Goal: Transaction & Acquisition: Purchase product/service

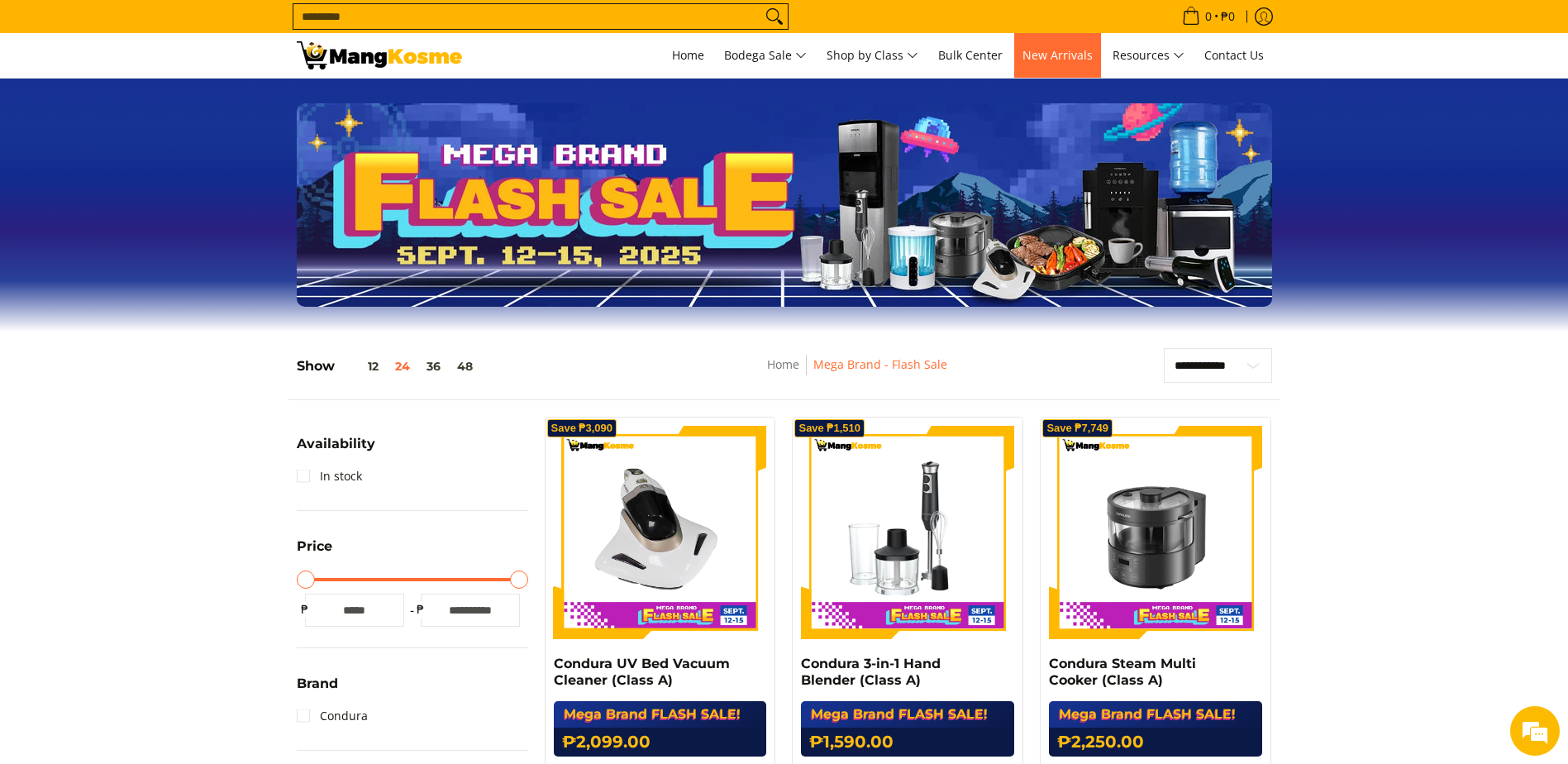
click at [1071, 52] on span "New Arrivals" at bounding box center [1058, 54] width 71 height 16
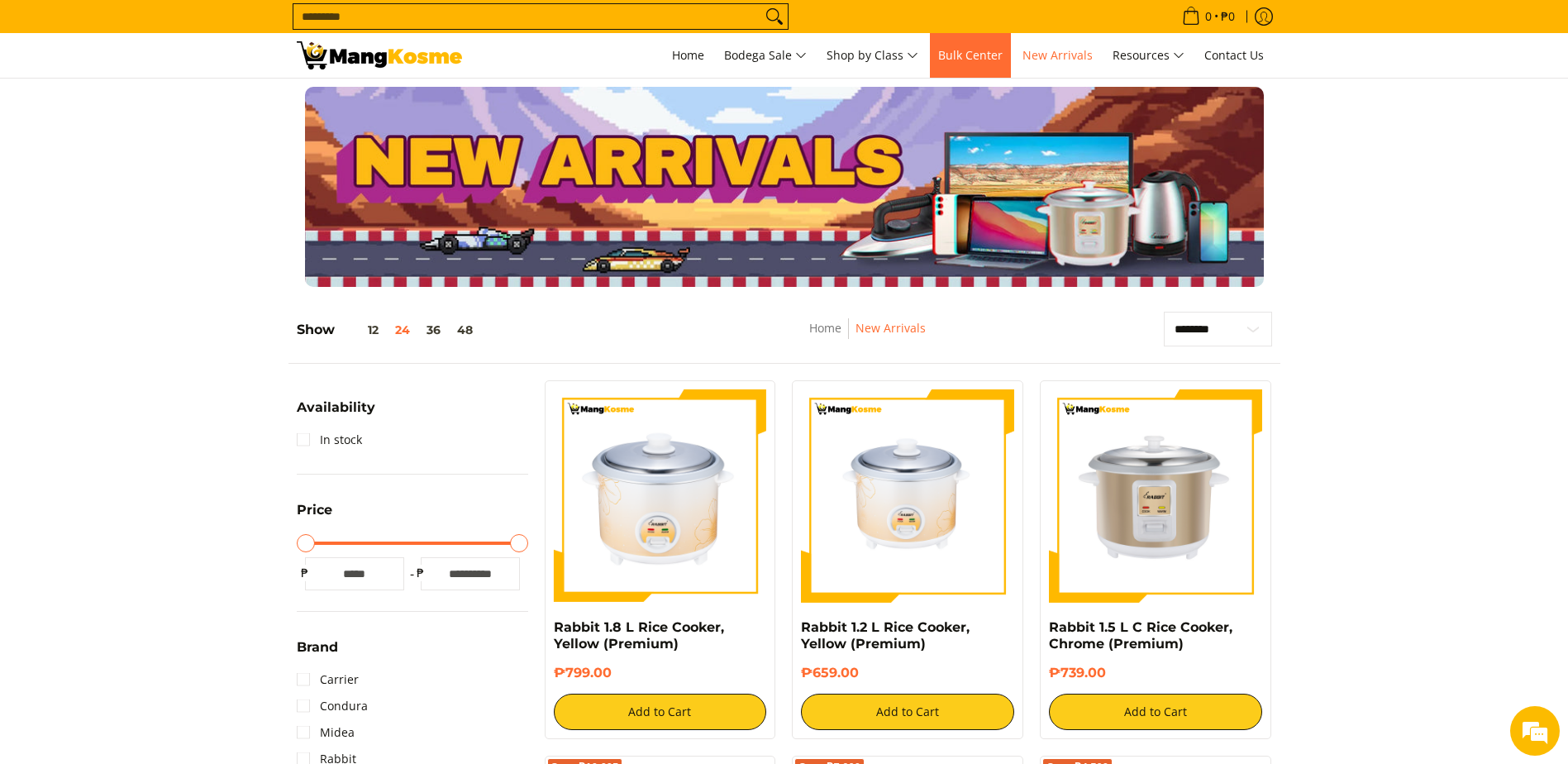
click at [970, 49] on span "Bulk Center" at bounding box center [970, 54] width 64 height 16
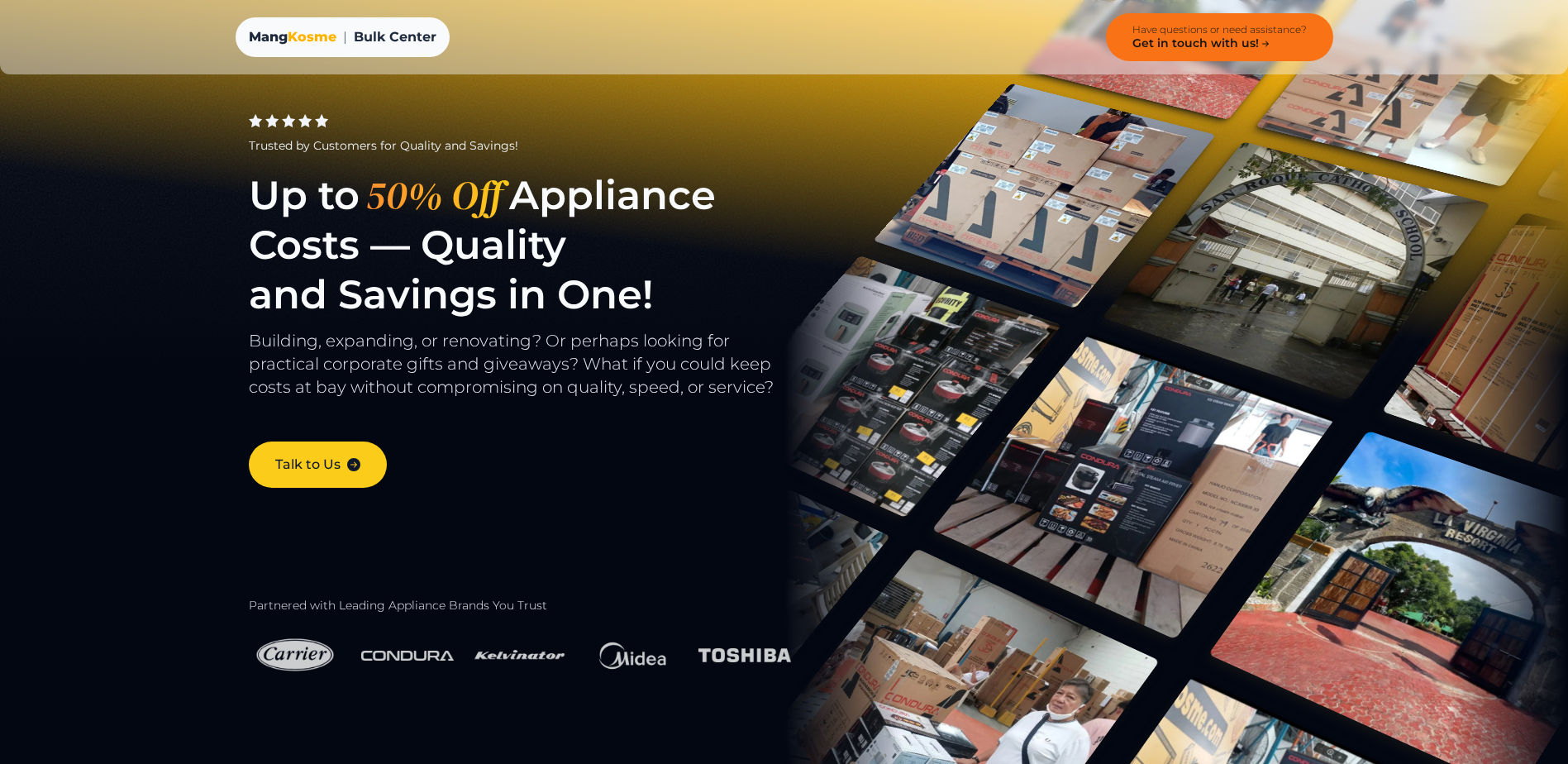
click at [1167, 44] on h4 "Get in touch with us!" at bounding box center [1202, 44] width 139 height 15
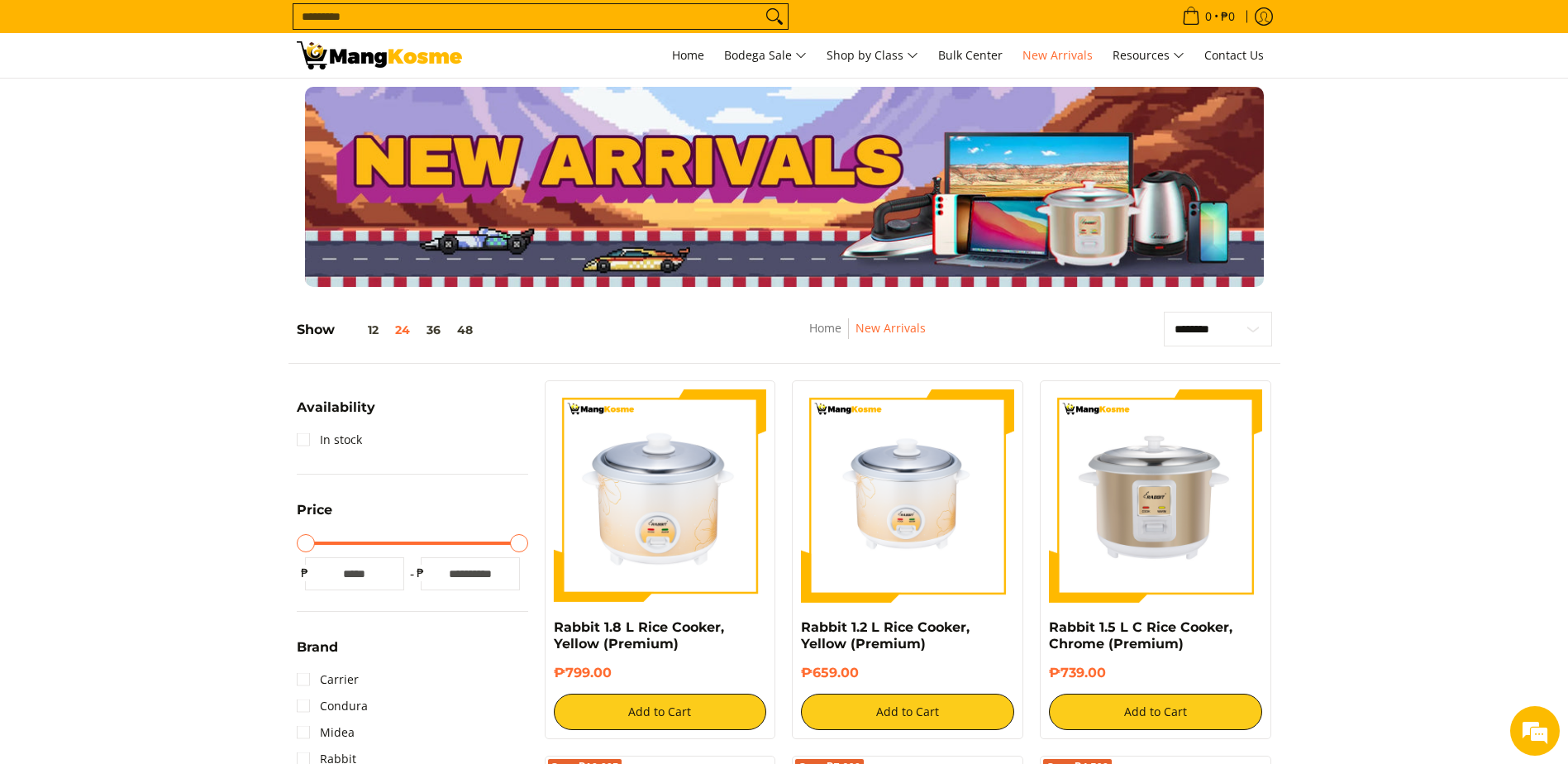
click at [420, 16] on input "Search..." at bounding box center [527, 16] width 468 height 25
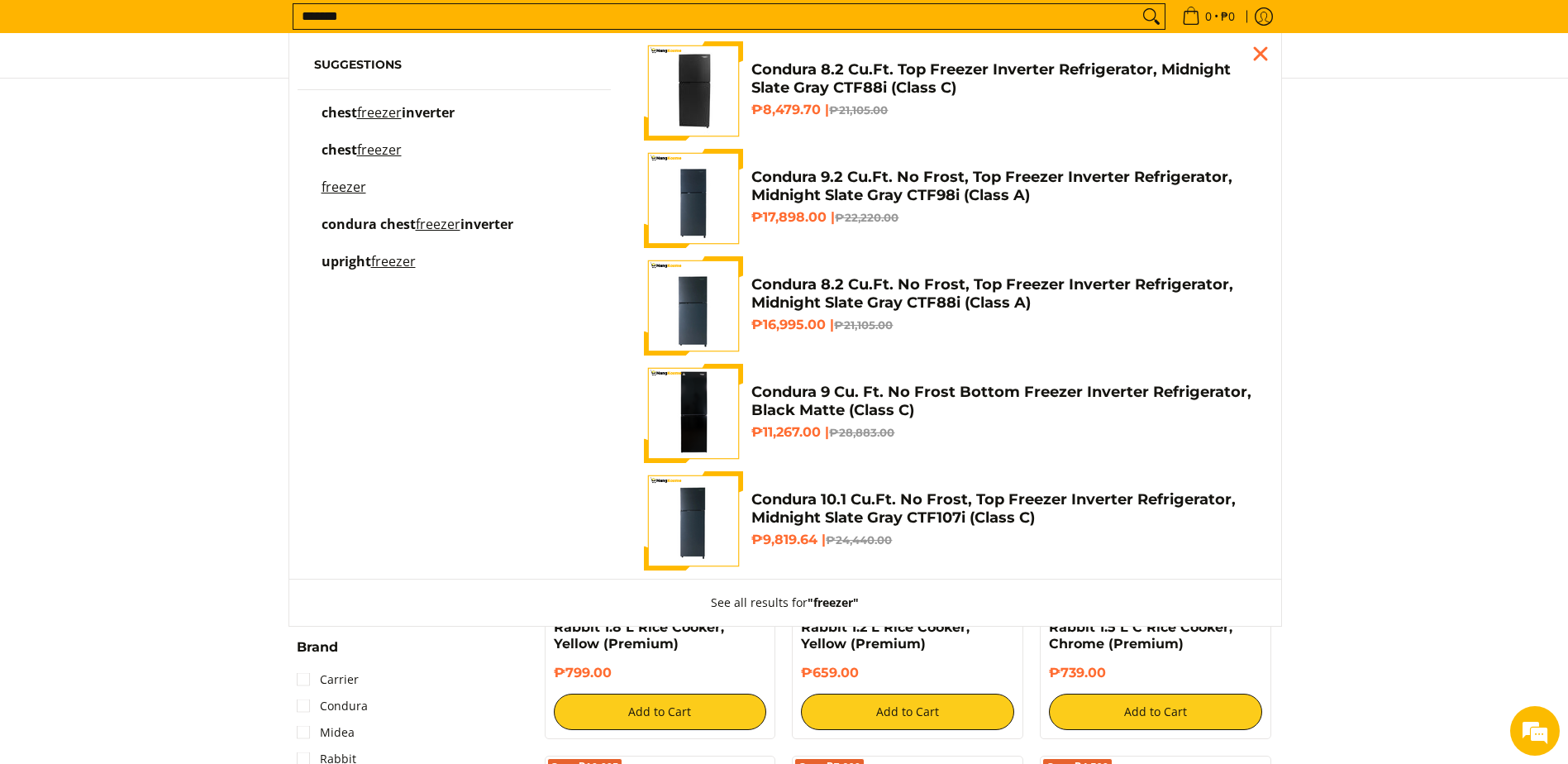
type input "*******"
click at [1138, 5] on button "Search" at bounding box center [1151, 16] width 27 height 25
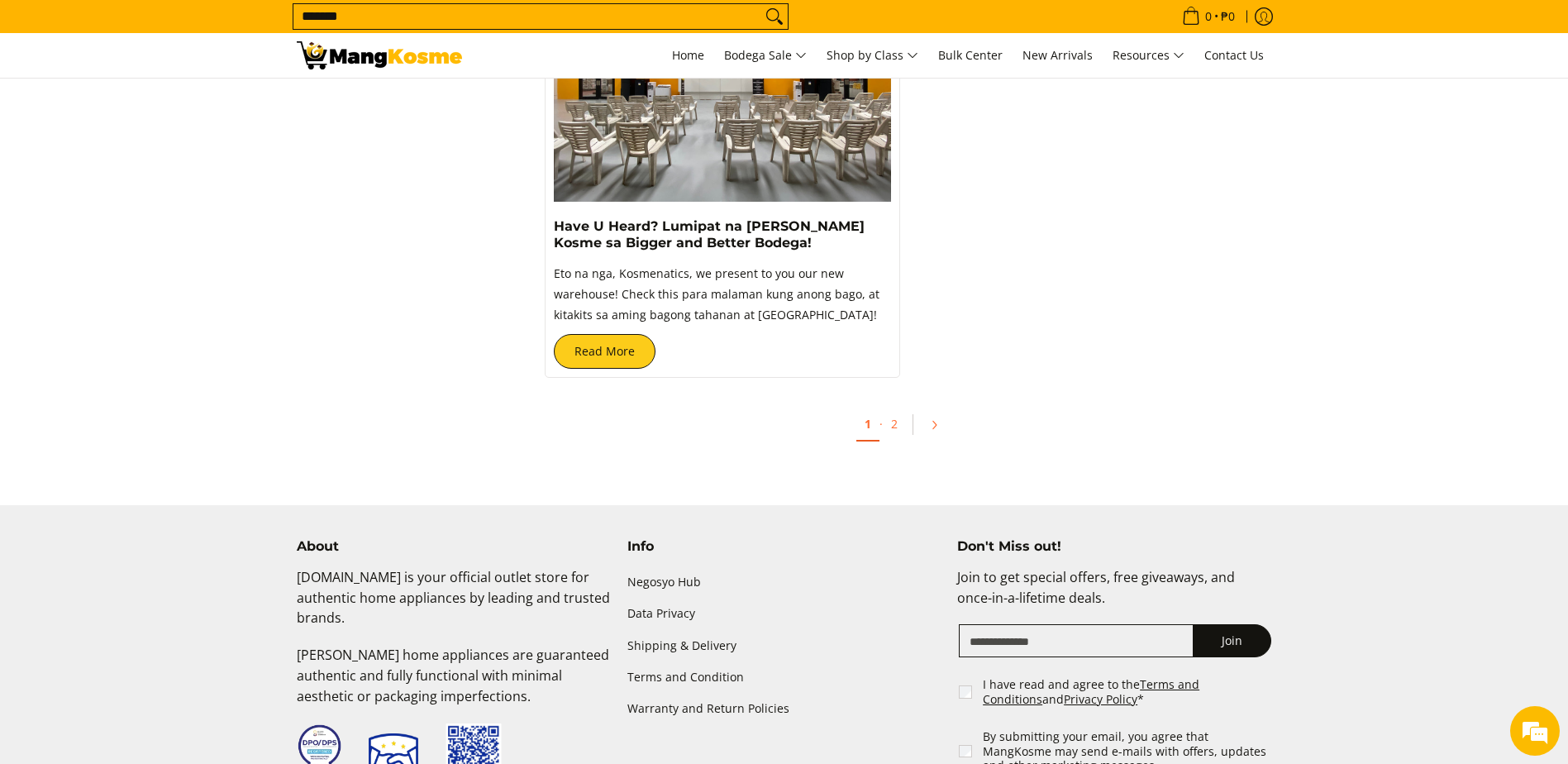
scroll to position [4793, 0]
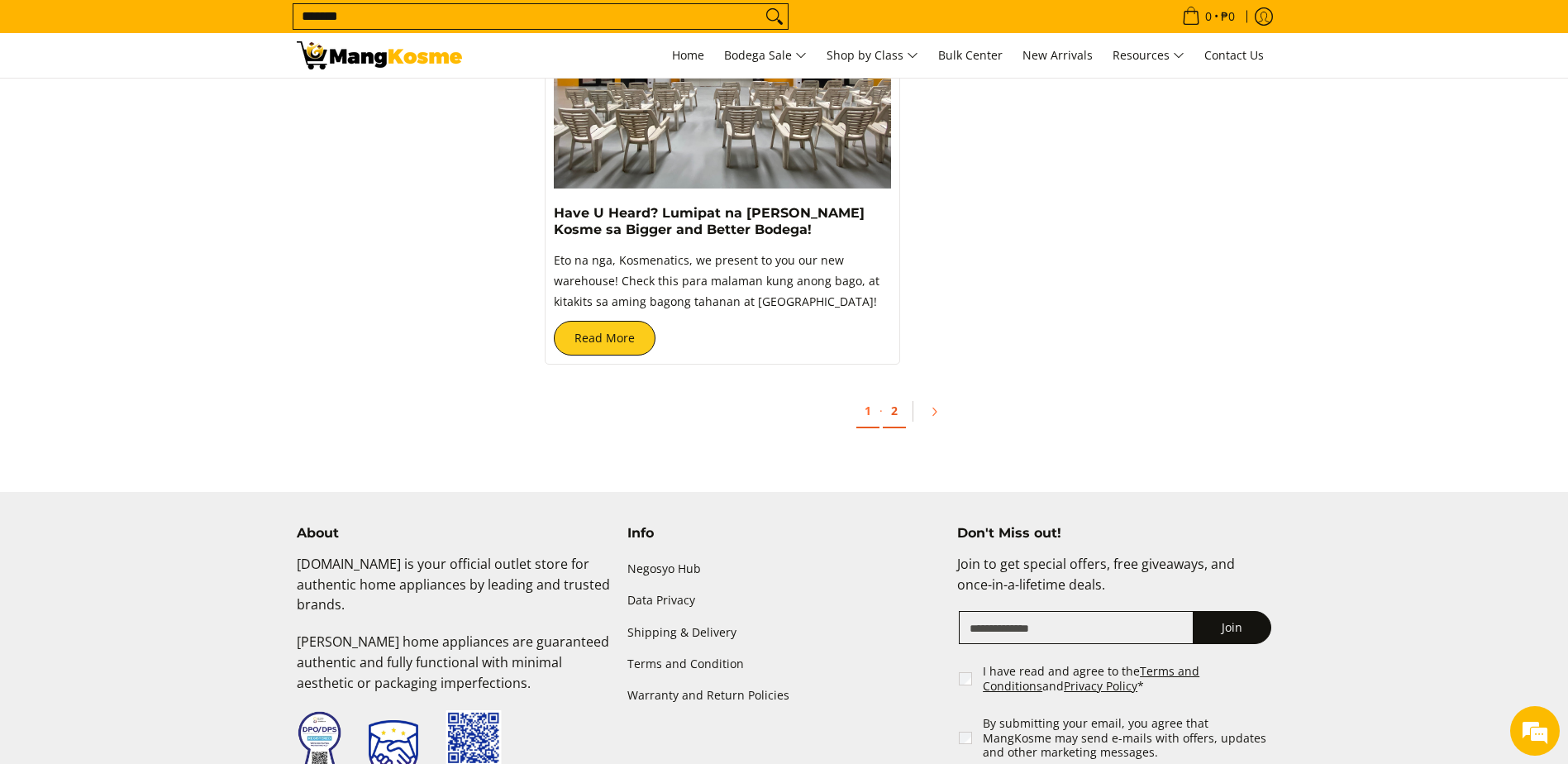
click at [894, 394] on link "2" at bounding box center [894, 410] width 23 height 34
